Goal: Find specific page/section: Find specific page/section

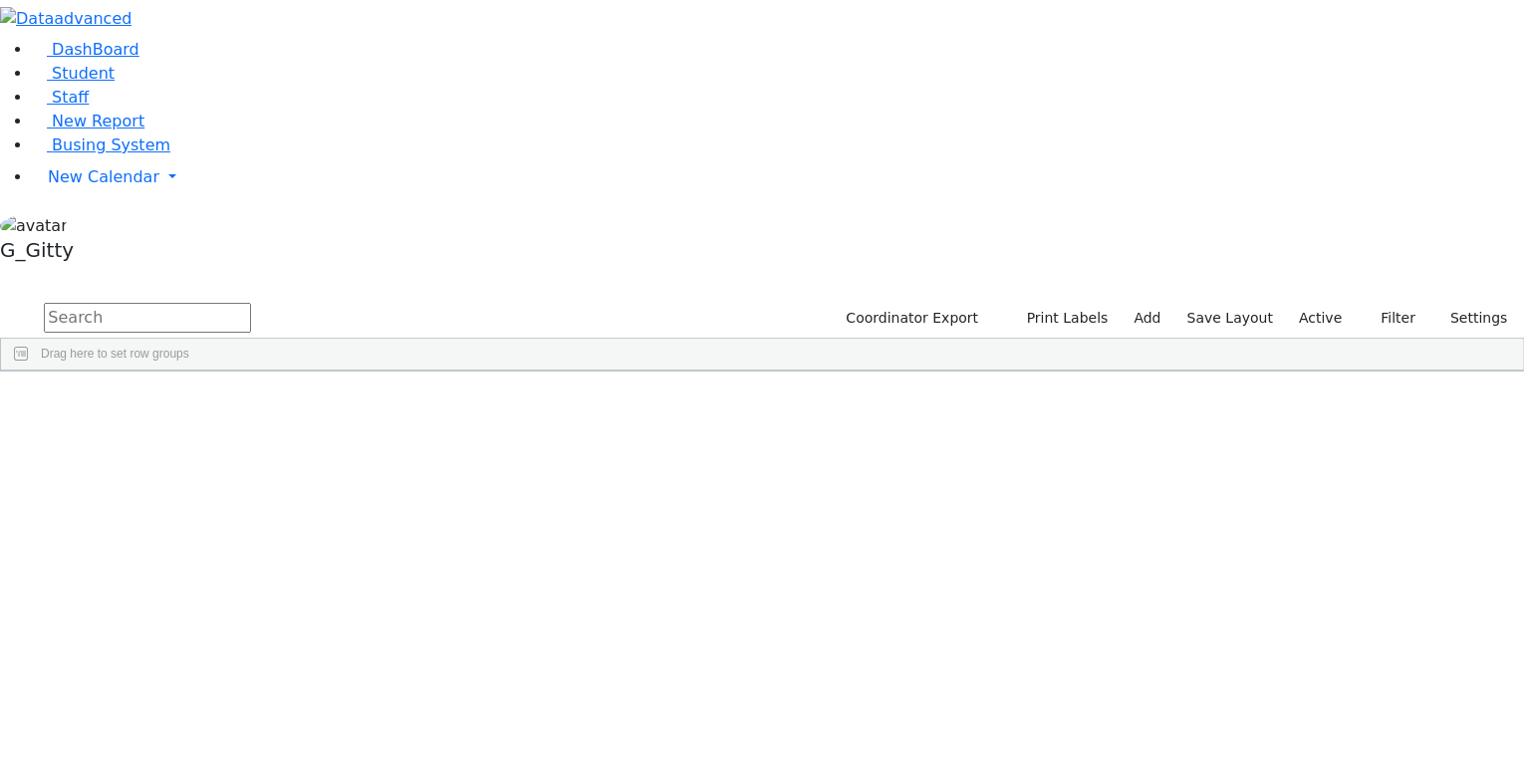
scroll to position [3586, 0]
click at [344, 447] on div "6511121 Gold [PERSON_NAME] [DATE] [PERSON_NAME] (Footprints) [PERSON_NAME] AH I…" at bounding box center [822, 460] width 1643 height 27
click at [252, 420] on div "Gluck" at bounding box center [189, 433] width 127 height 27
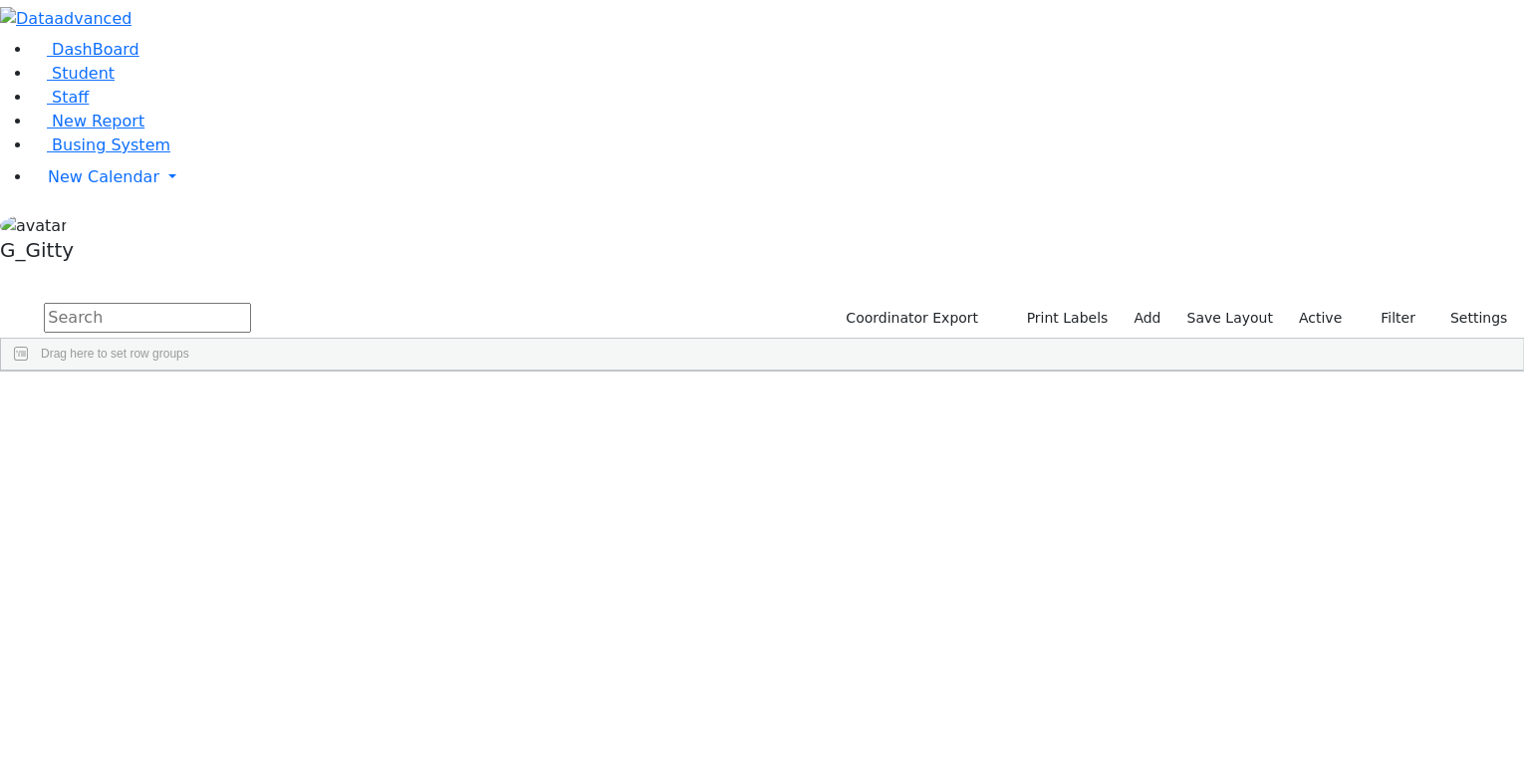
click at [252, 420] on div "Gluck" at bounding box center [189, 433] width 127 height 27
click at [252, 447] on div "Gold" at bounding box center [189, 460] width 127 height 27
click at [252, 420] on div "Gluck" at bounding box center [189, 433] width 127 height 27
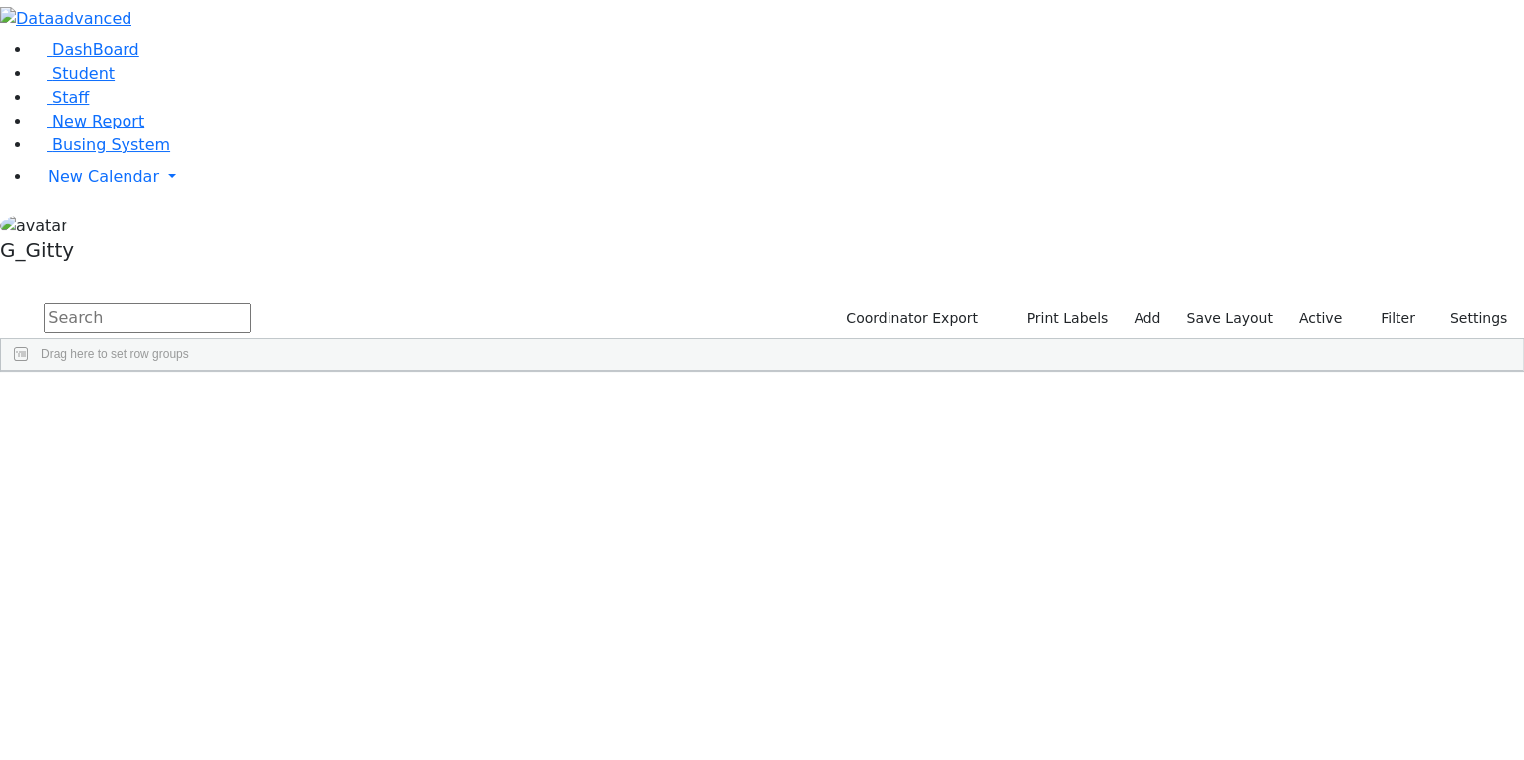
click at [252, 447] on div "Gold" at bounding box center [189, 460] width 127 height 27
click at [252, 420] on div "Gluck" at bounding box center [189, 433] width 127 height 27
click at [252, 447] on div "Gold" at bounding box center [189, 460] width 127 height 27
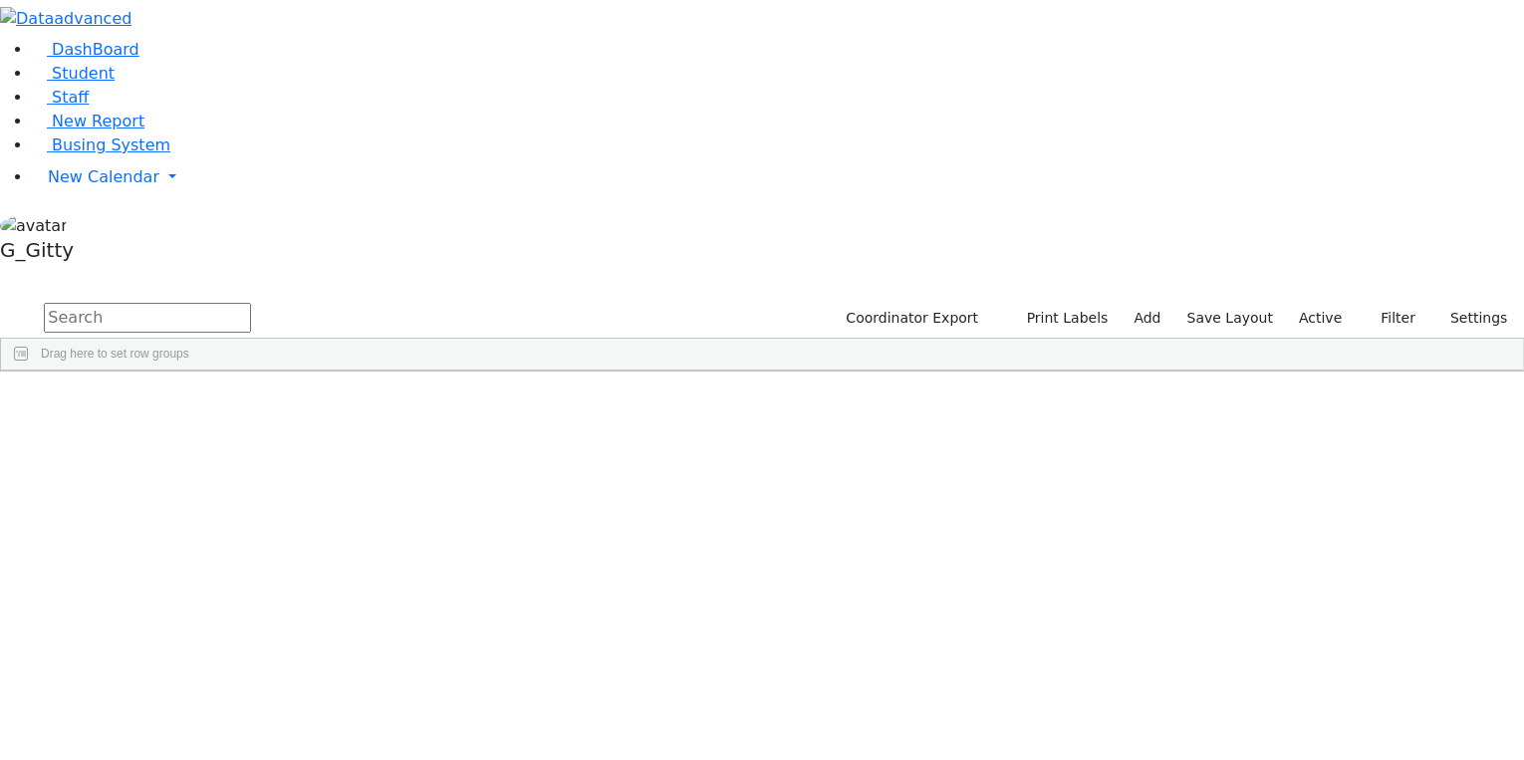
click at [252, 420] on div "Gluck" at bounding box center [189, 433] width 127 height 27
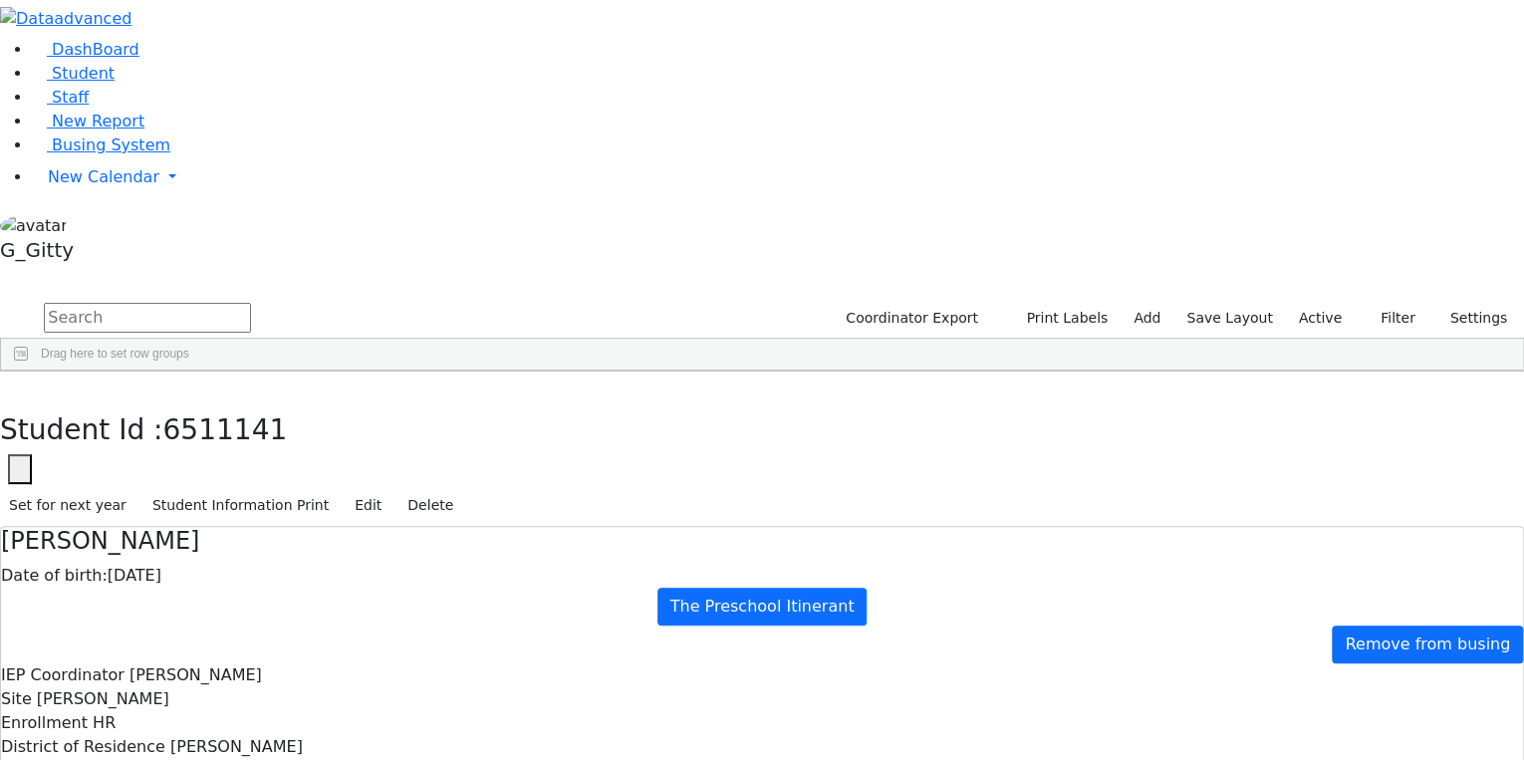
click at [179, 36] on div at bounding box center [762, 19] width 1524 height 38
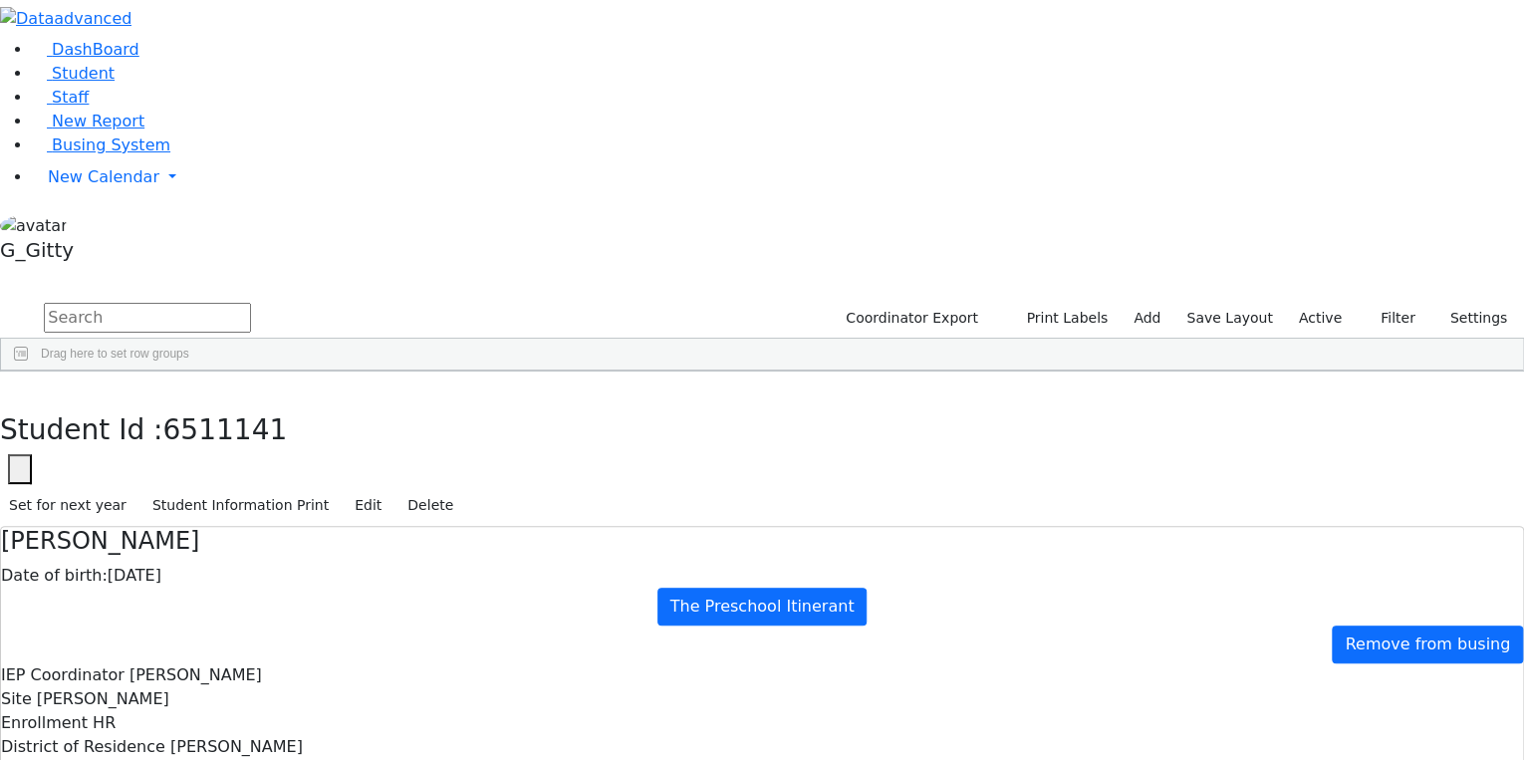
click at [29, 372] on button "button" at bounding box center [14, 393] width 29 height 42
click at [252, 420] on div "Gluck" at bounding box center [189, 433] width 127 height 27
click at [126, 447] on div "6511121" at bounding box center [63, 460] width 125 height 27
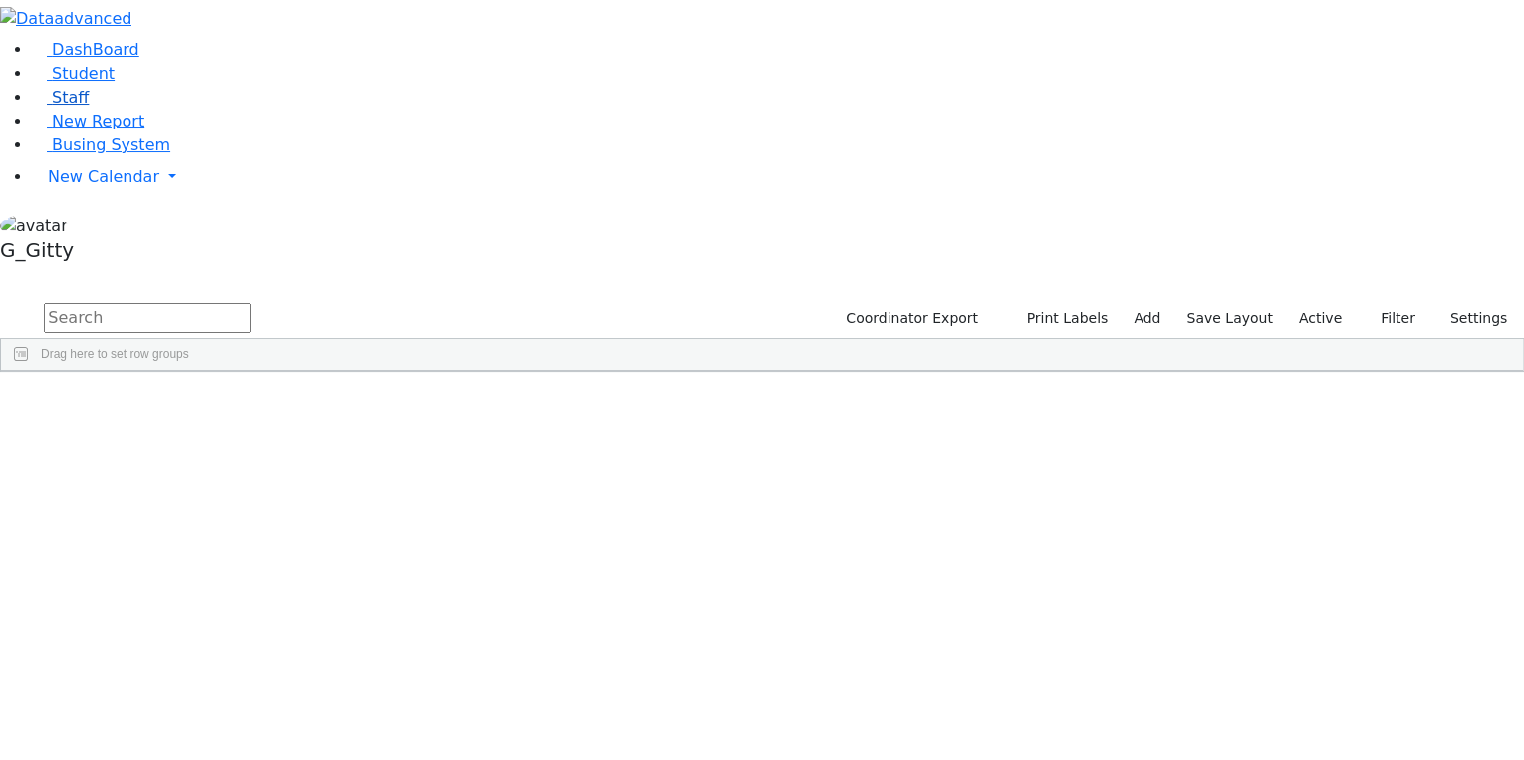
click at [80, 107] on link "Staff" at bounding box center [60, 97] width 57 height 19
